Goal: Information Seeking & Learning: Learn about a topic

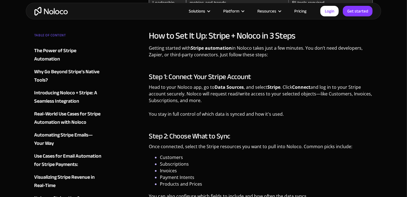
scroll to position [1848, 0]
click at [50, 18] on div "Solutions Use Cases Business Types Project Management Keep track of customers, …" at bounding box center [204, 11] width 356 height 17
click at [55, 13] on img "home" at bounding box center [50, 11] width 33 height 9
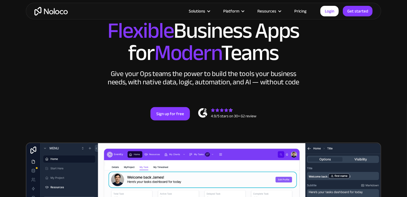
scroll to position [32, 0]
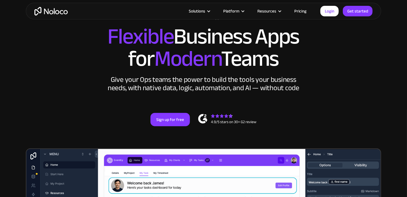
click at [306, 12] on link "Pricing" at bounding box center [301, 11] width 26 height 7
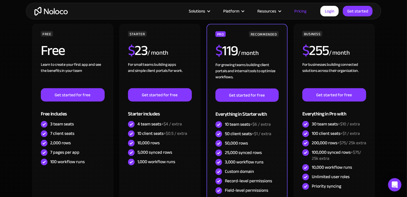
scroll to position [126, 0]
